Goal: Task Accomplishment & Management: Use online tool/utility

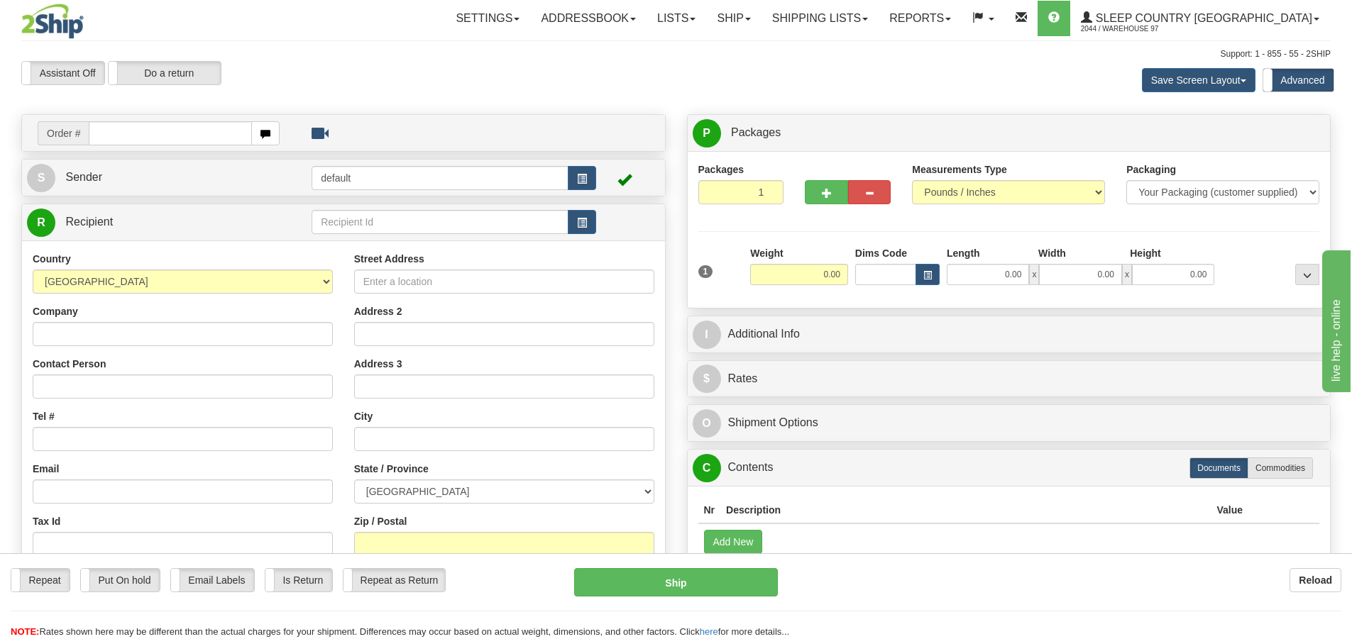
click at [1125, 606] on div "Repeat Repeat Put On hold Put On hold Print Order Slip Print Order Slip Email L…" at bounding box center [676, 603] width 1352 height 71
click at [123, 132] on input "text" at bounding box center [170, 133] width 163 height 24
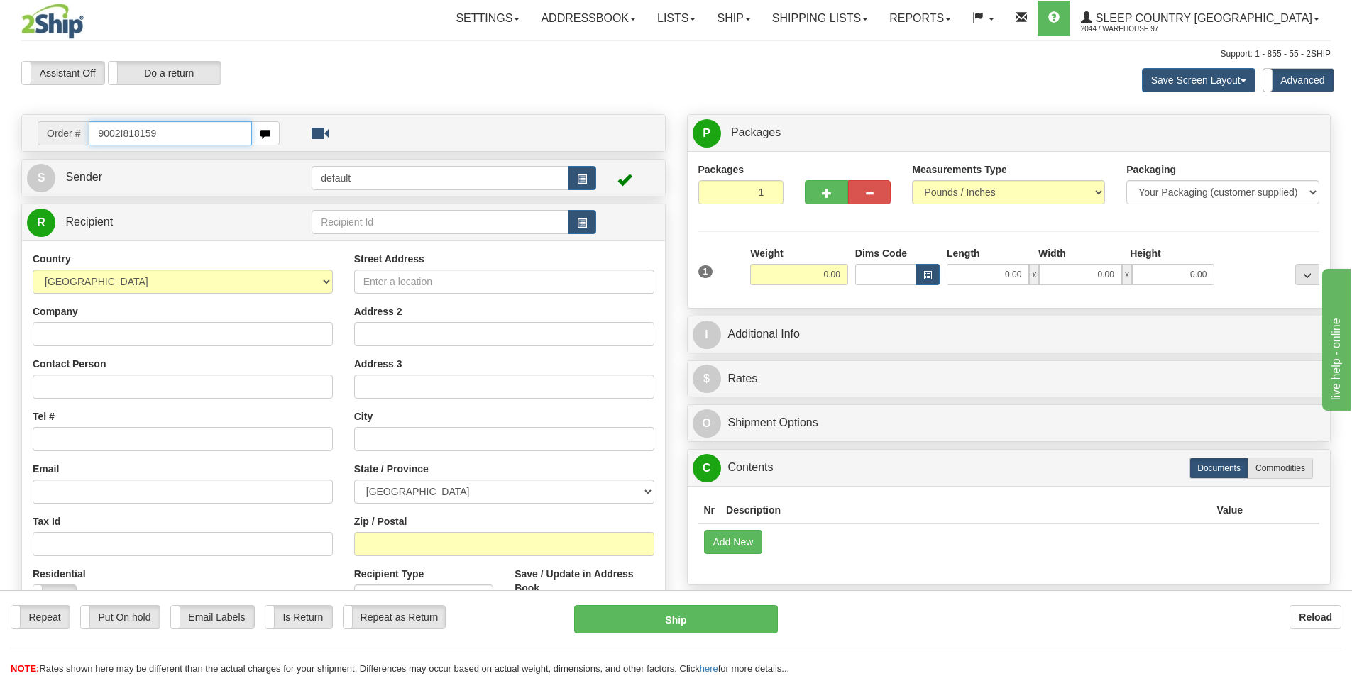
type input "9002I818159"
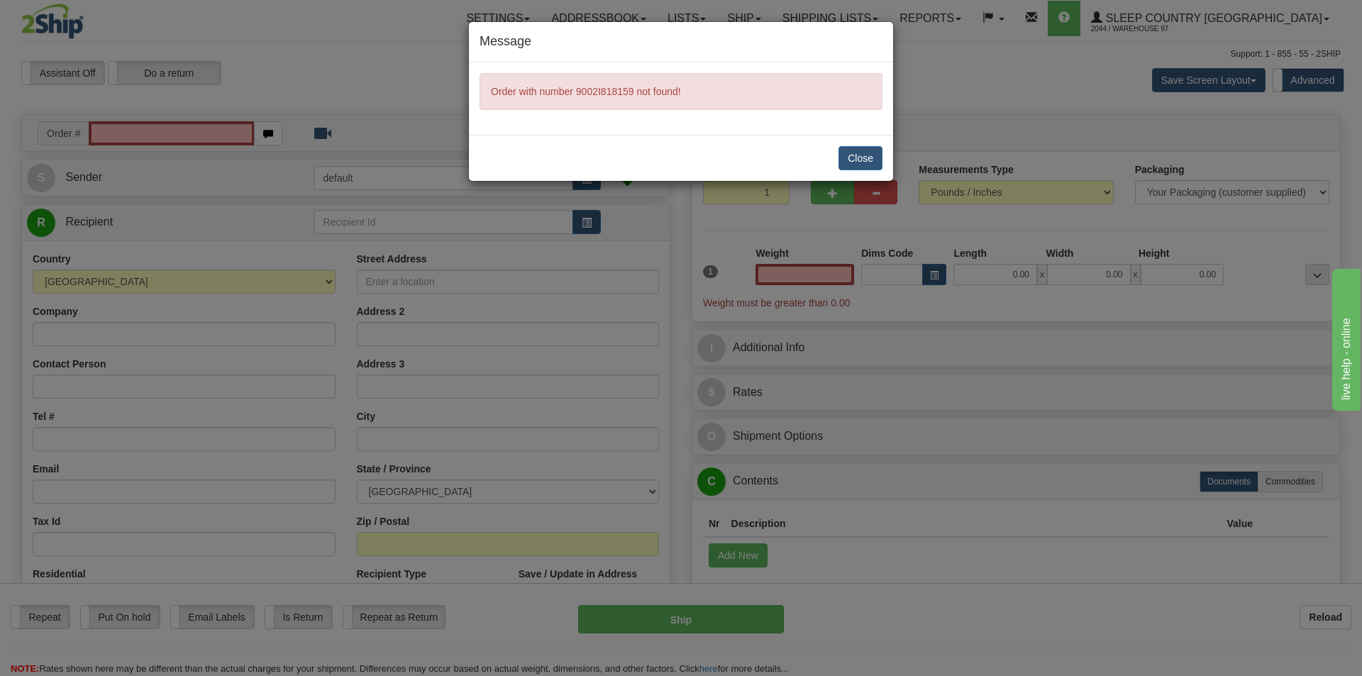
type input "0.00"
click at [862, 155] on button "Close" at bounding box center [861, 158] width 44 height 24
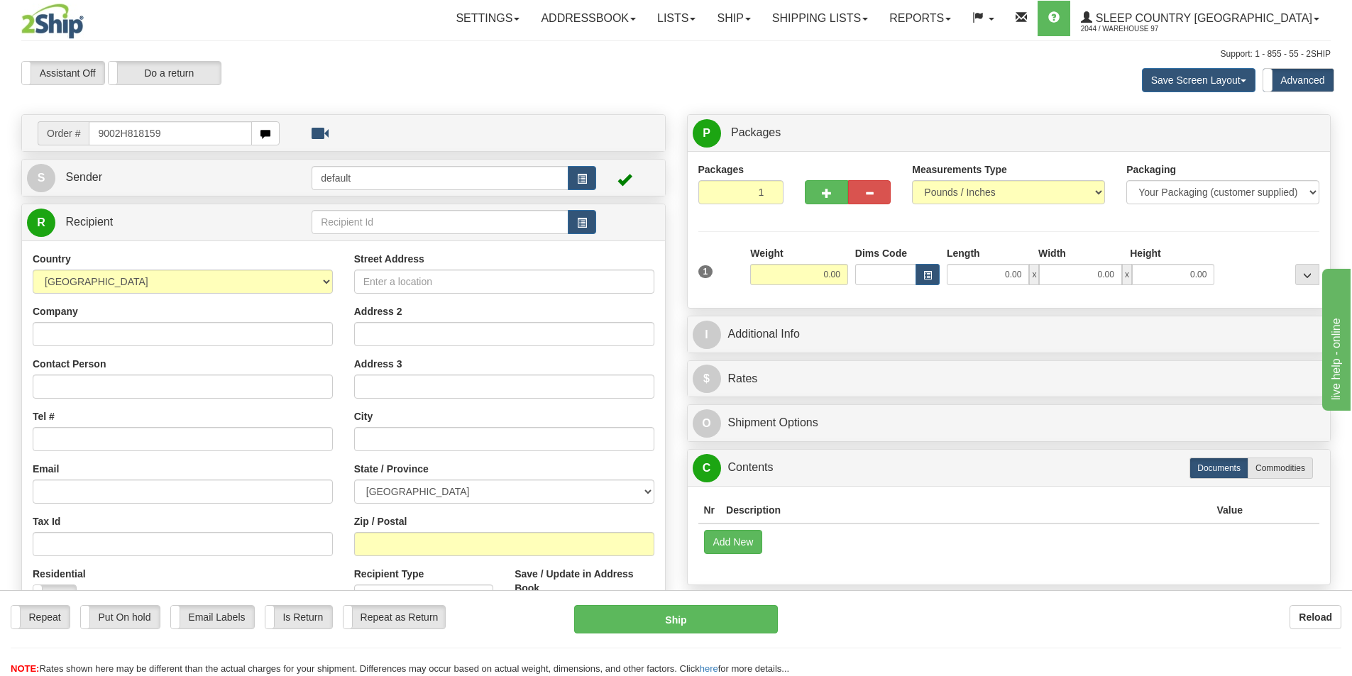
type input "9002H818159"
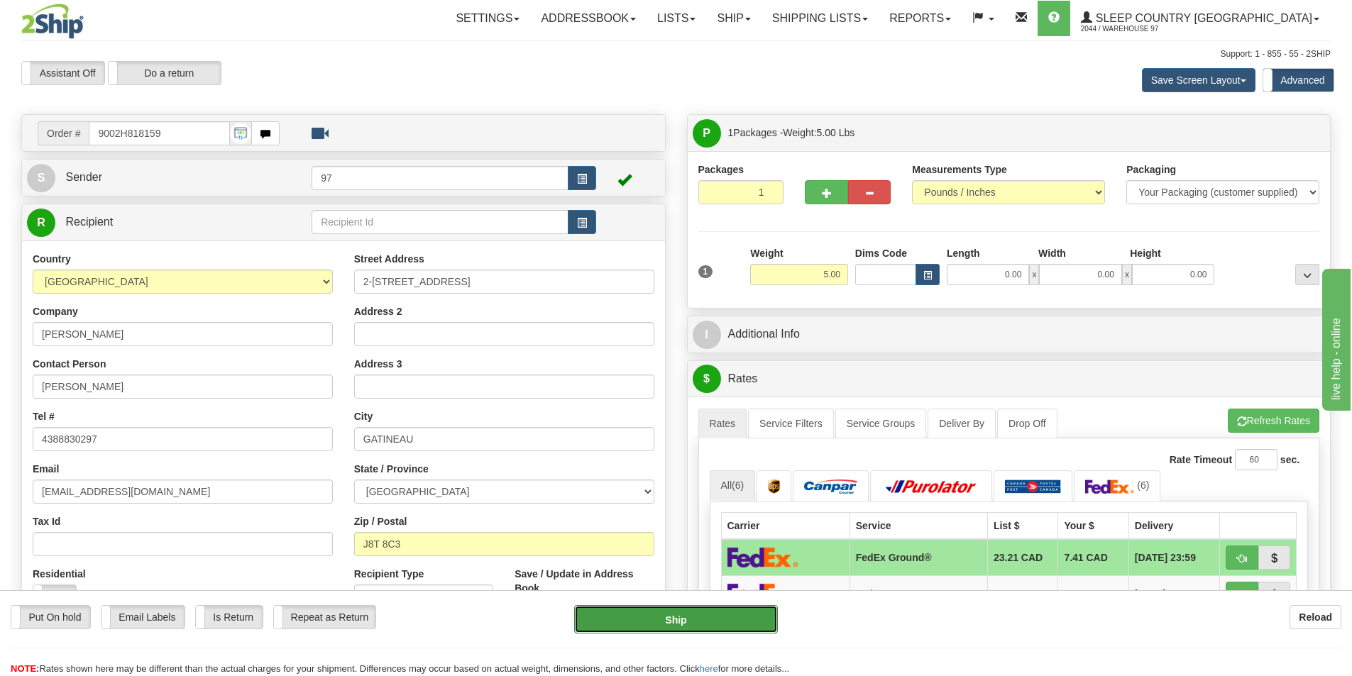
click at [741, 614] on button "Ship" at bounding box center [676, 619] width 204 height 28
type input "92"
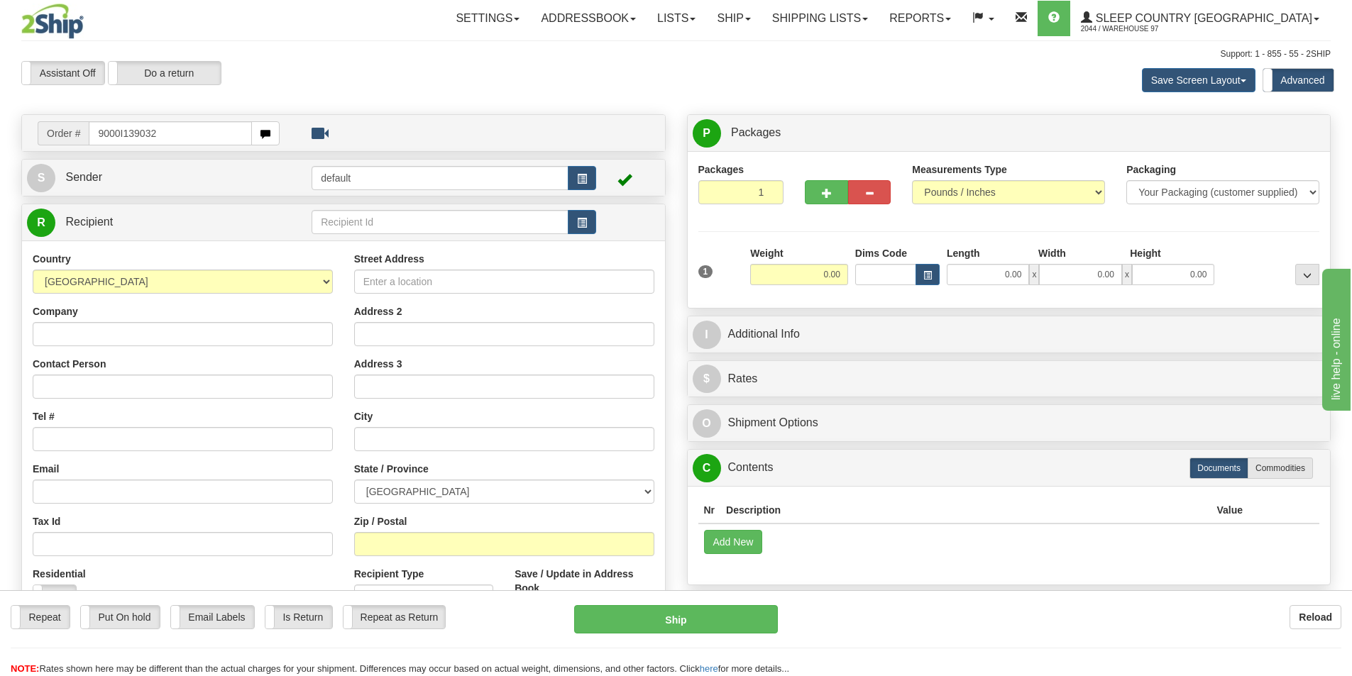
type input "9000I139032"
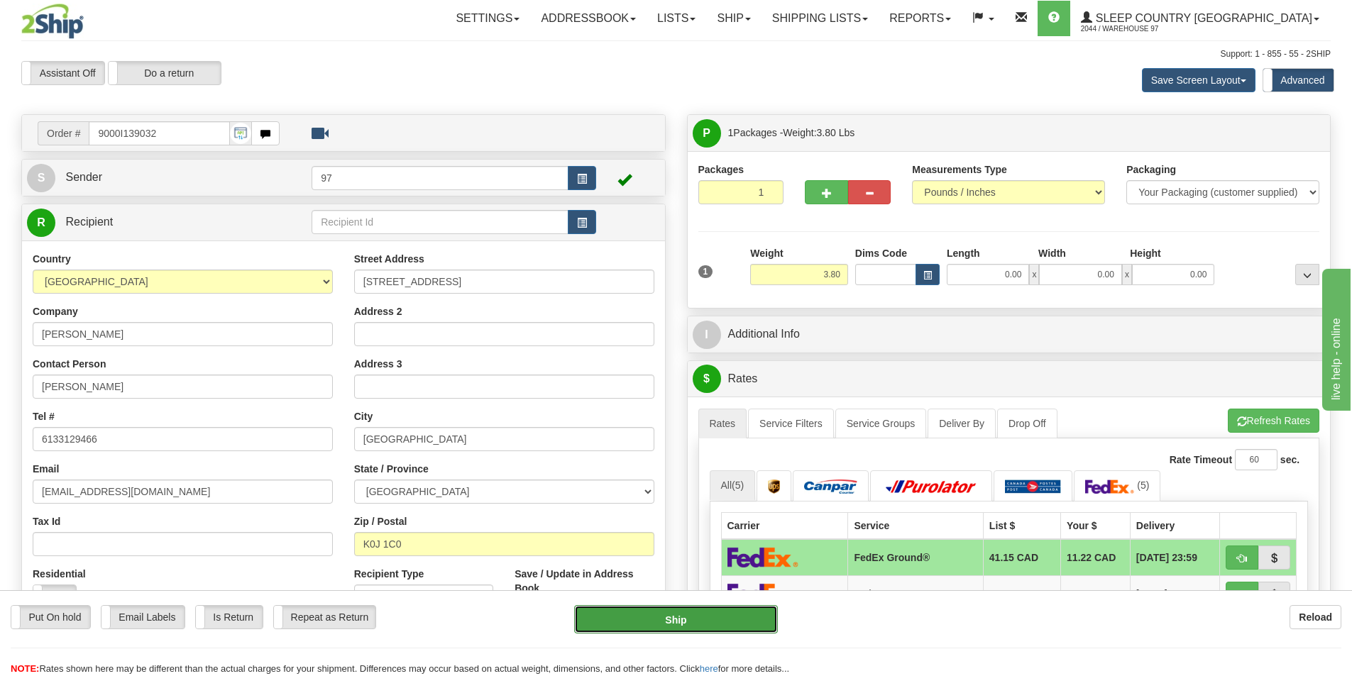
click at [722, 626] on button "Ship" at bounding box center [676, 619] width 204 height 28
type input "92"
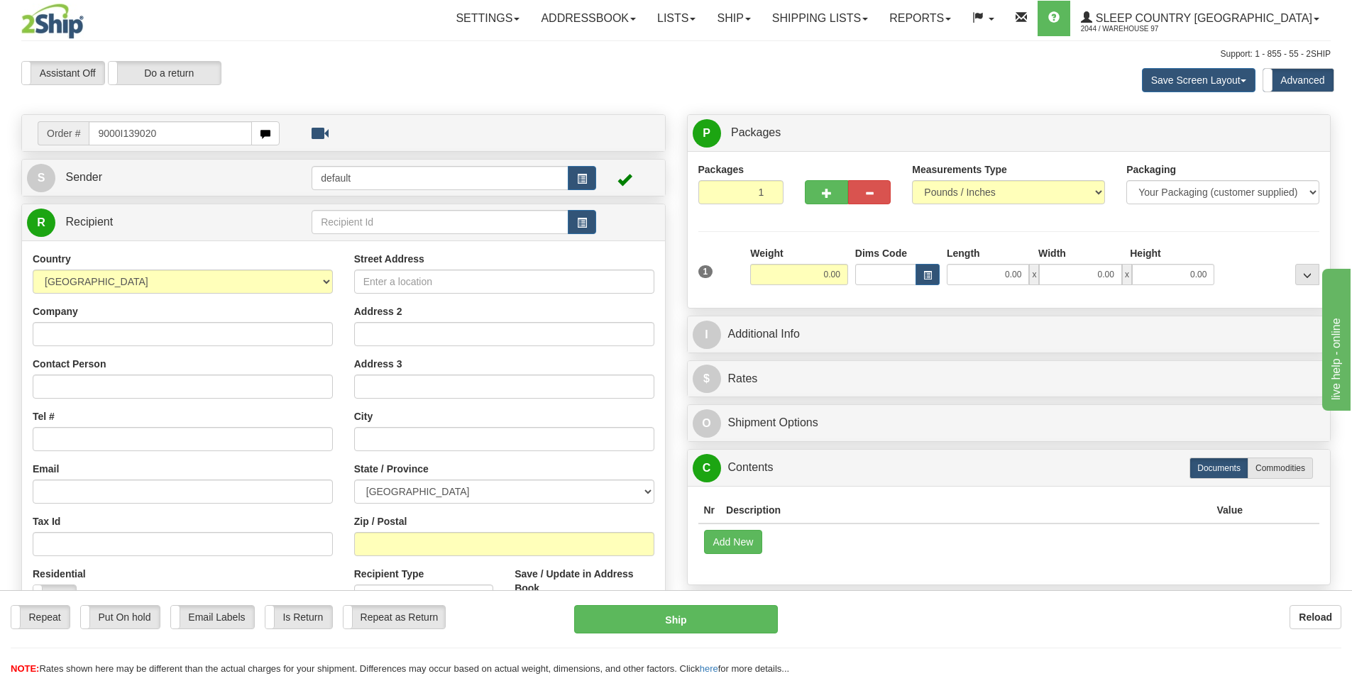
type input "9000I139020"
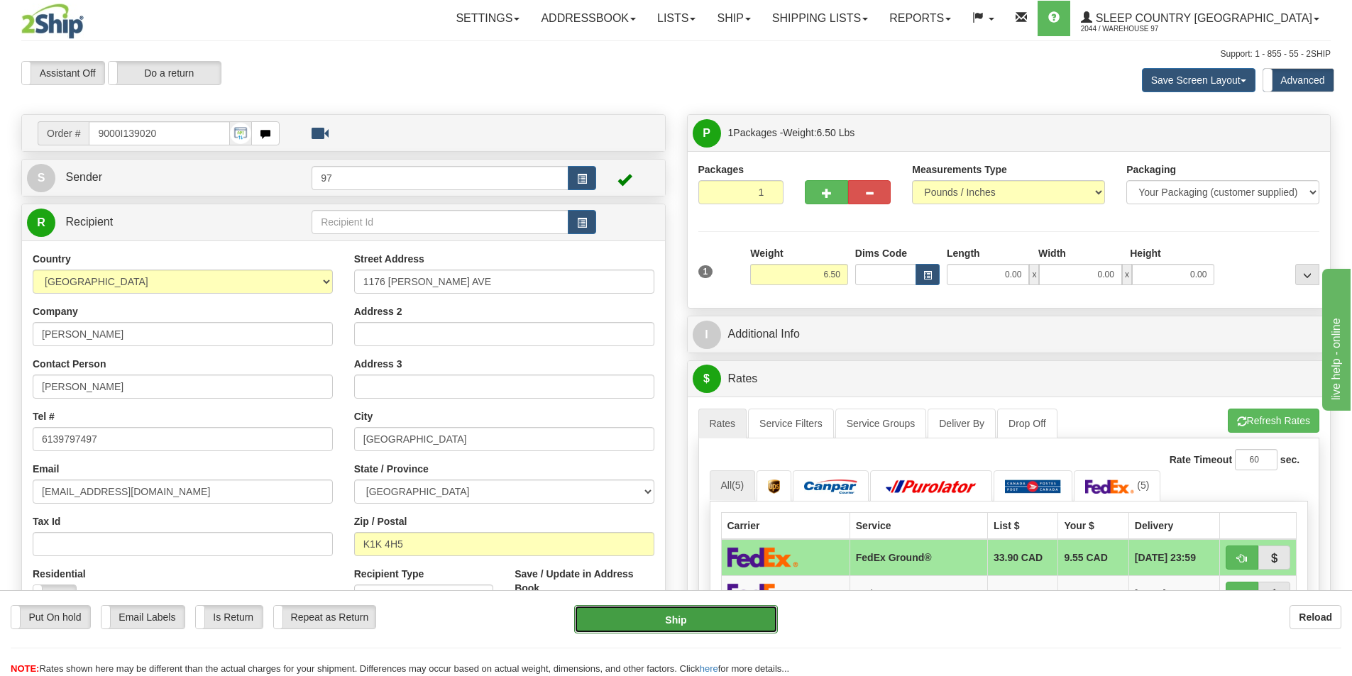
click at [757, 626] on button "Ship" at bounding box center [676, 619] width 204 height 28
type input "92"
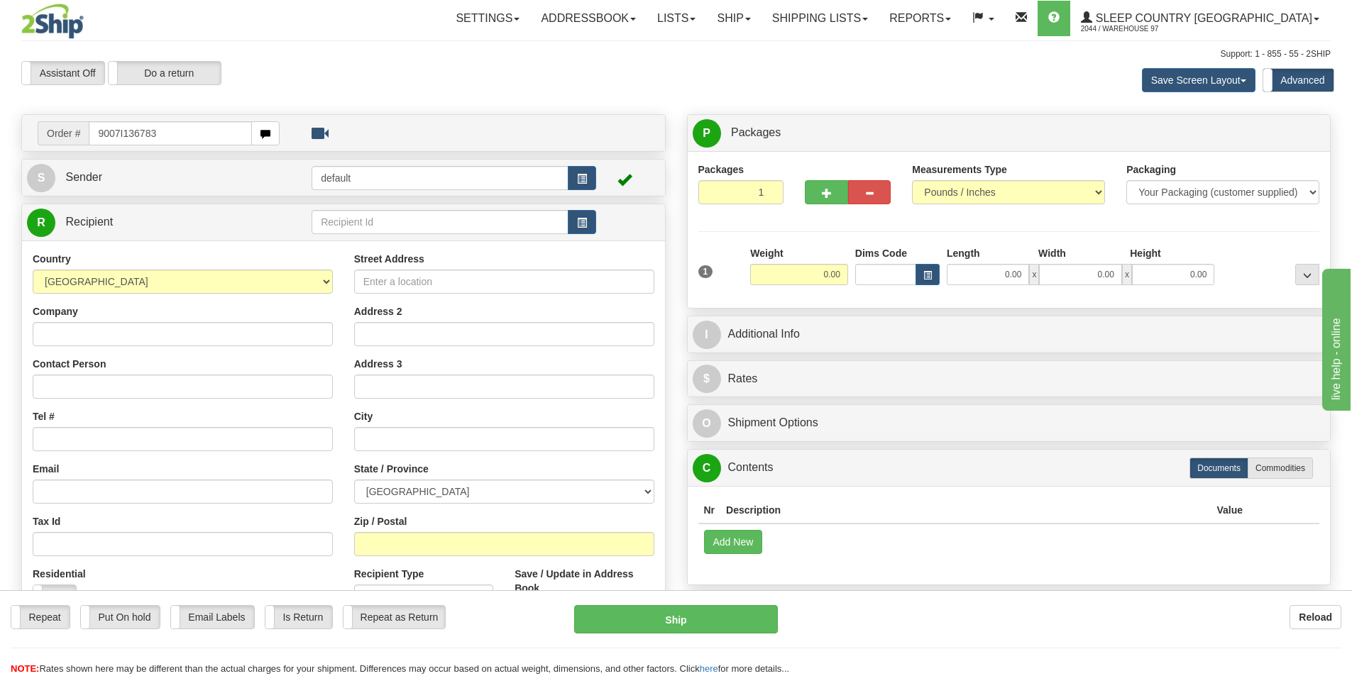
type input "9007I136783"
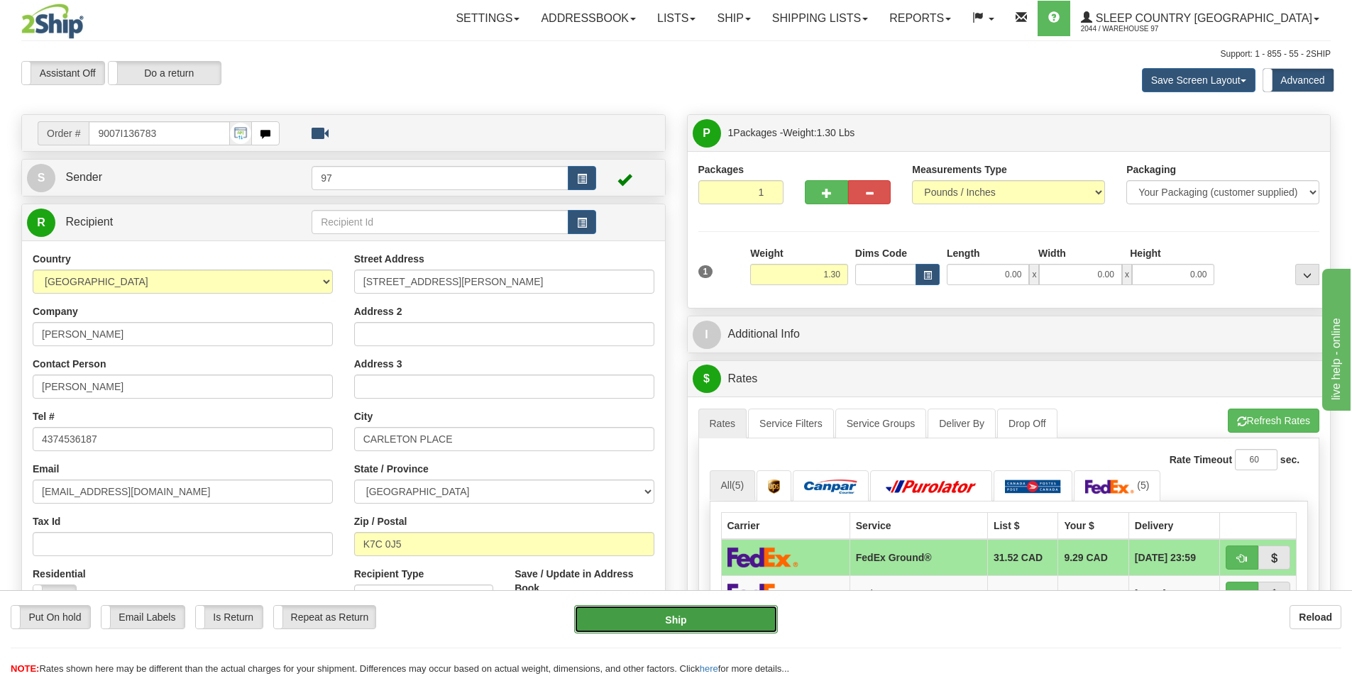
click at [759, 614] on button "Ship" at bounding box center [676, 619] width 204 height 28
type input "92"
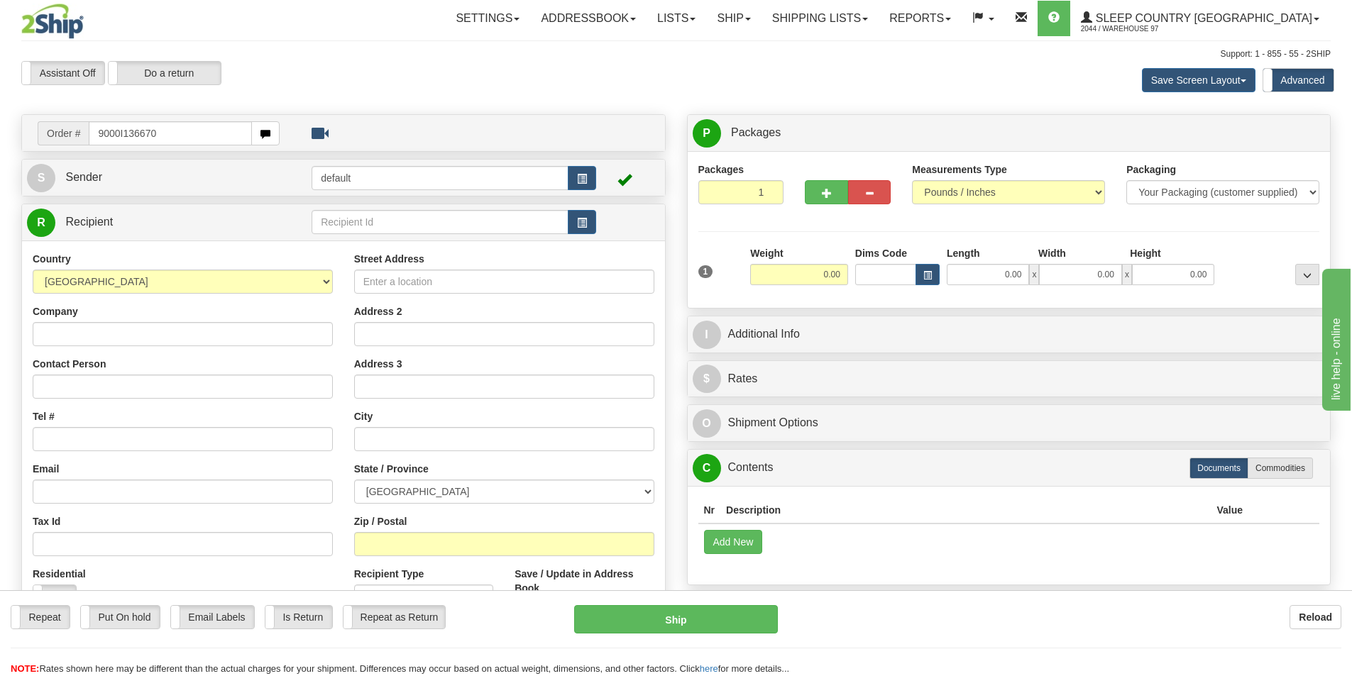
type input "9000I136670"
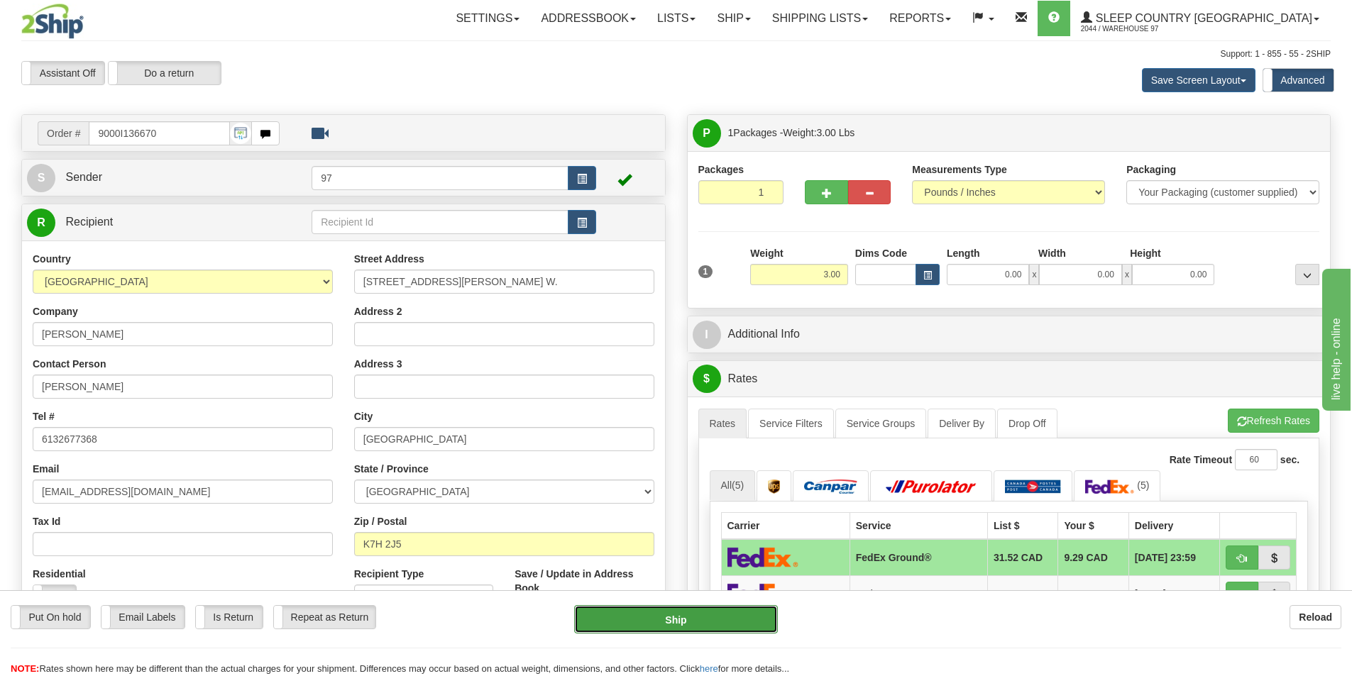
click at [737, 624] on button "Ship" at bounding box center [676, 619] width 204 height 28
type input "92"
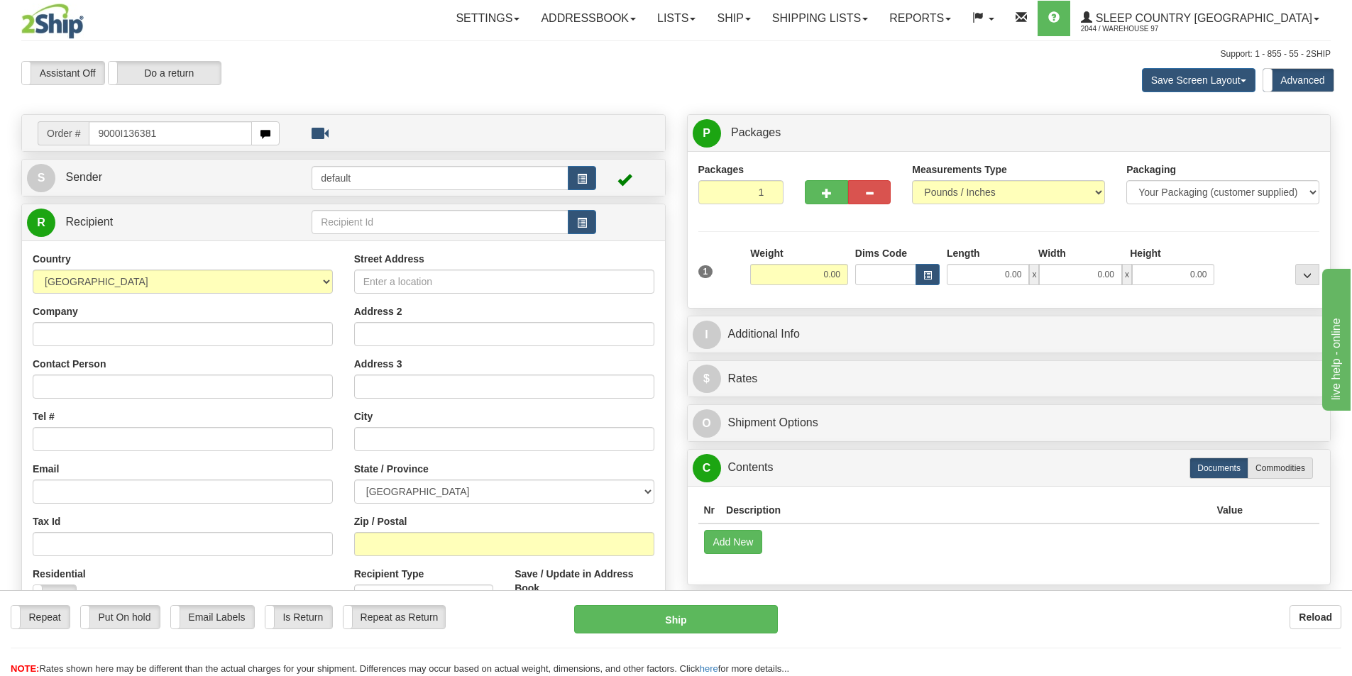
type input "9000I136381"
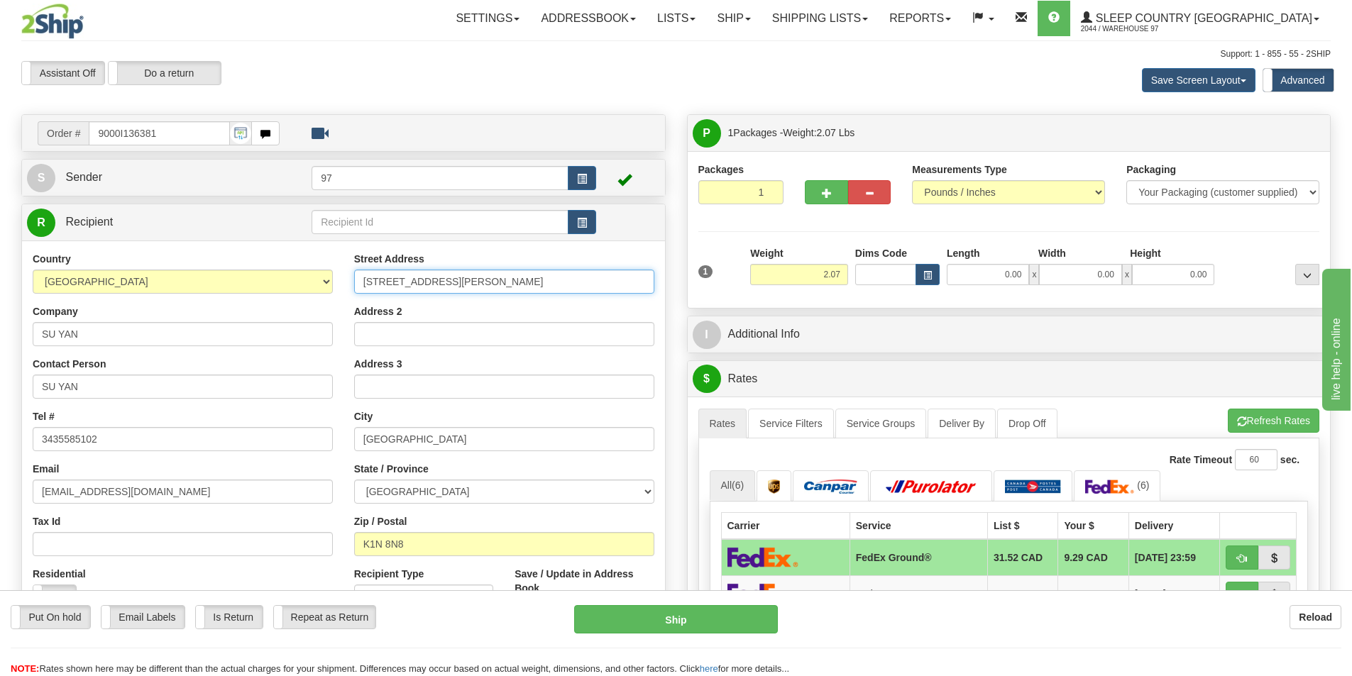
click at [362, 282] on input "405-29 ROBINSON AVE" at bounding box center [504, 282] width 300 height 24
type input "#405-29 ROBINSON AVE"
click at [740, 612] on button "Ship" at bounding box center [676, 619] width 204 height 28
type input "92"
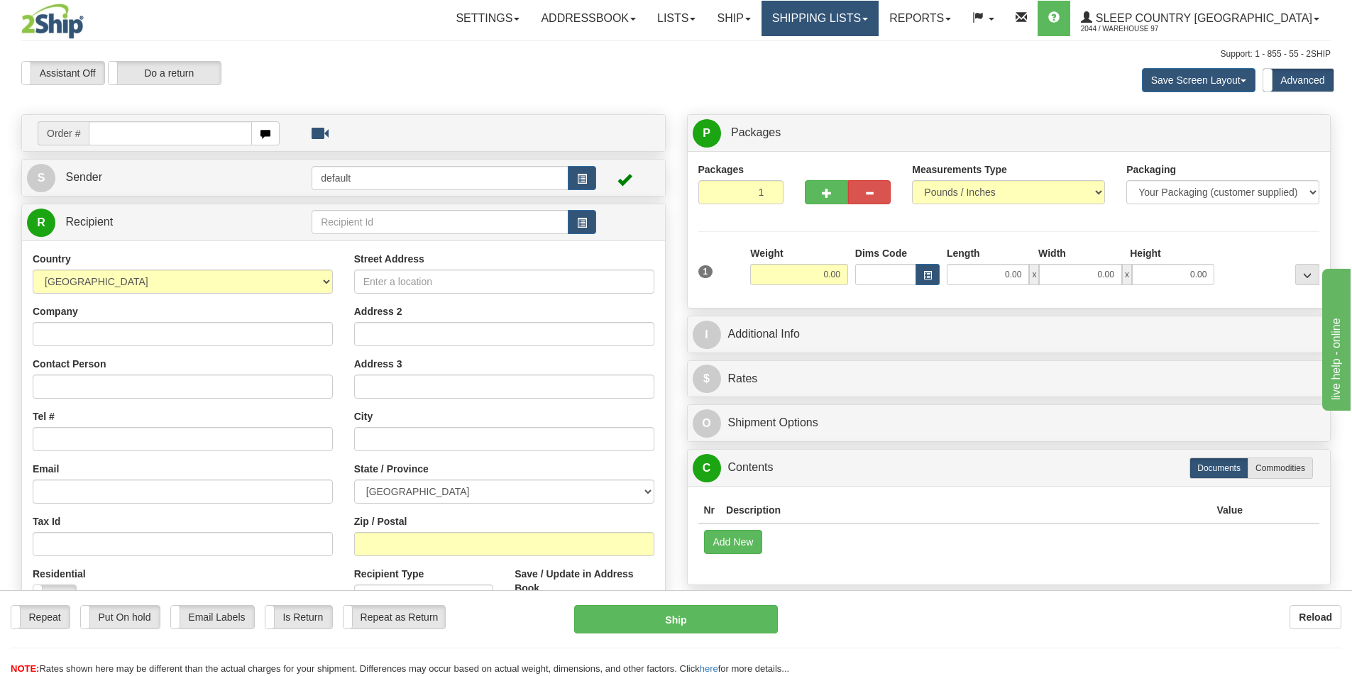
click at [870, 18] on link "Shipping lists" at bounding box center [819, 18] width 117 height 35
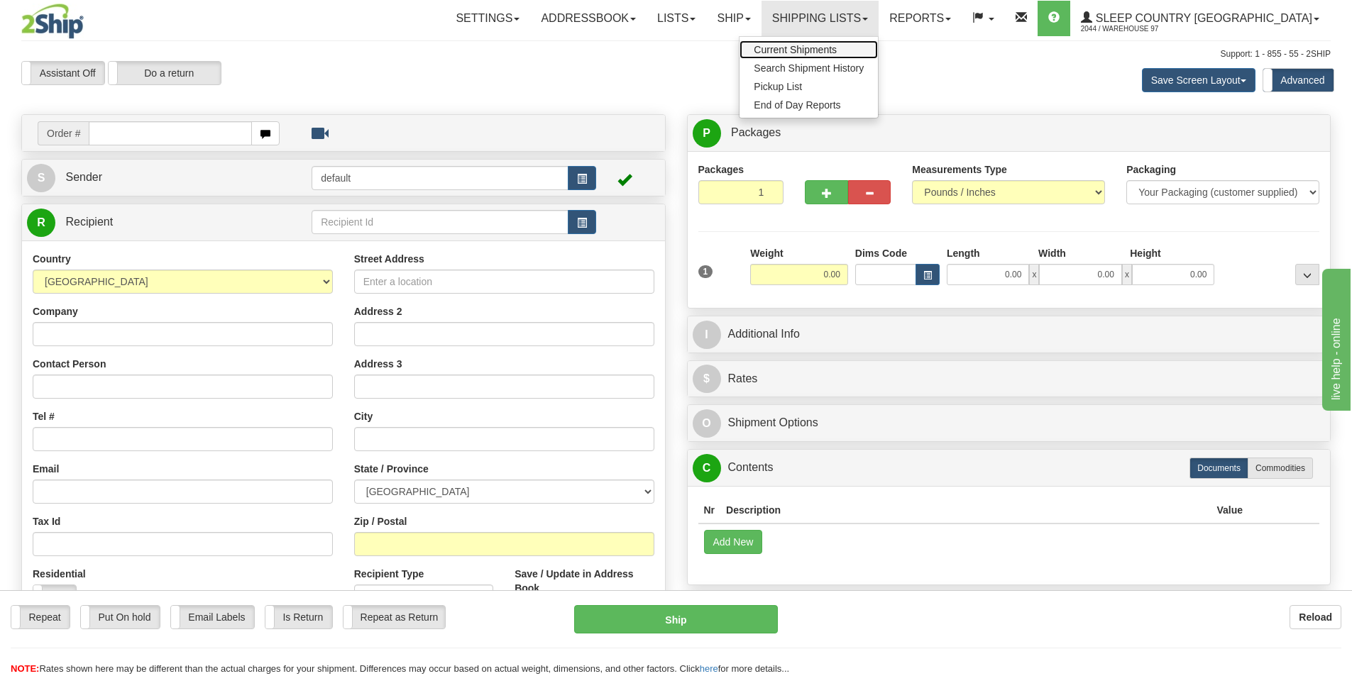
click at [837, 50] on span "Current Shipments" at bounding box center [794, 49] width 83 height 11
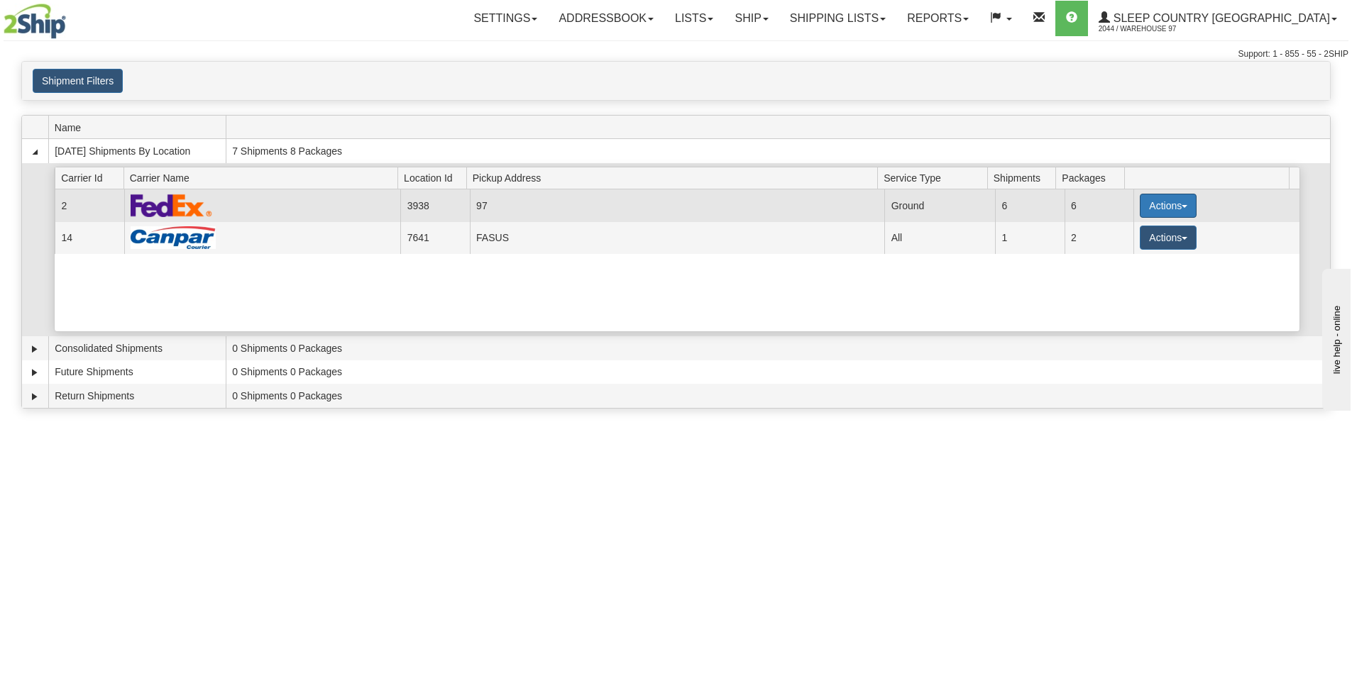
click at [1153, 201] on button "Actions" at bounding box center [1167, 206] width 57 height 24
click at [1117, 250] on span "Close" at bounding box center [1112, 250] width 33 height 10
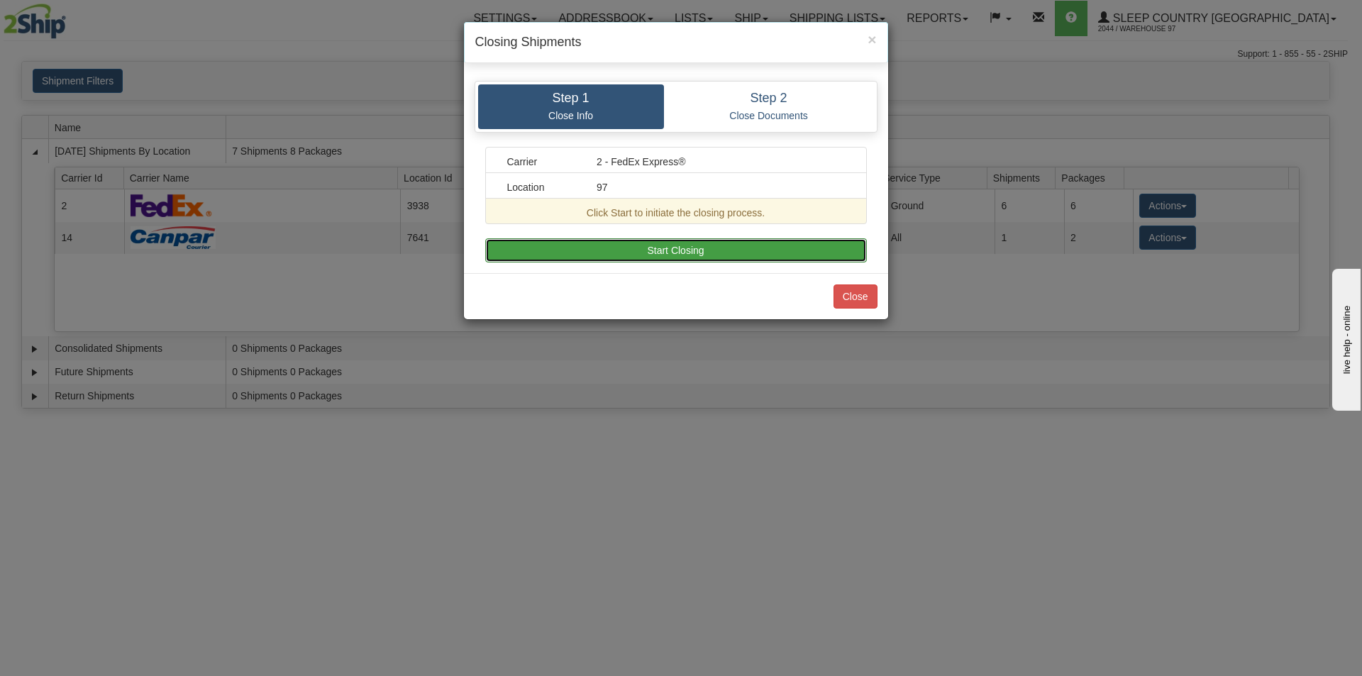
click at [726, 247] on button "Start Closing" at bounding box center [676, 250] width 382 height 24
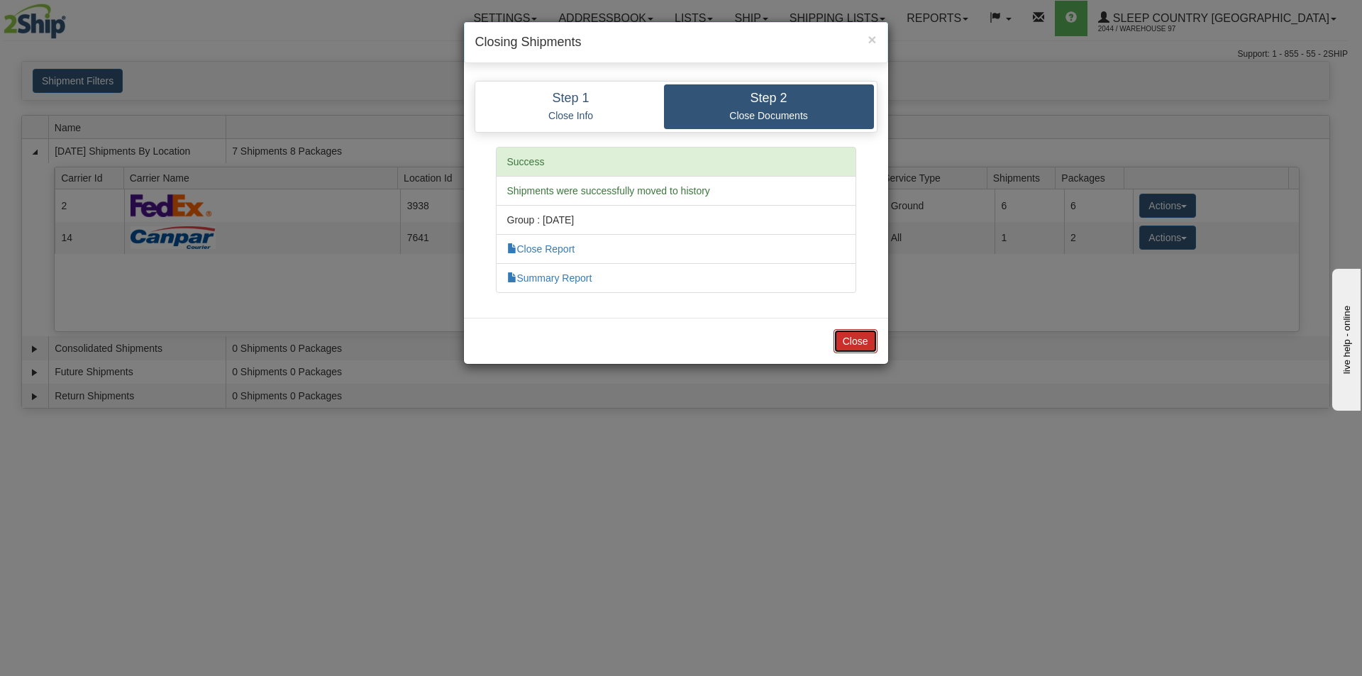
click at [865, 343] on button "Close" at bounding box center [856, 341] width 44 height 24
